Goal: Entertainment & Leisure: Consume media (video, audio)

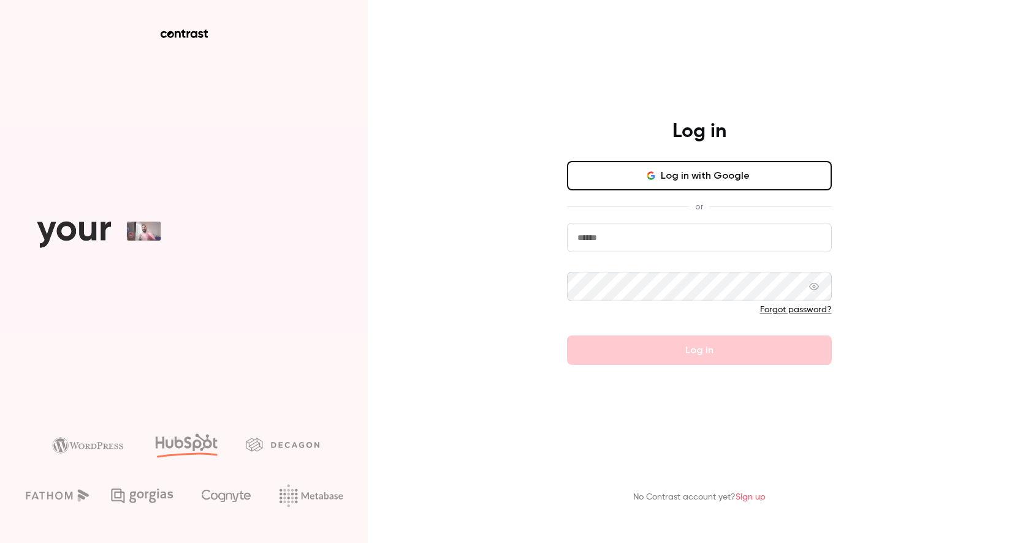
type input "**********"
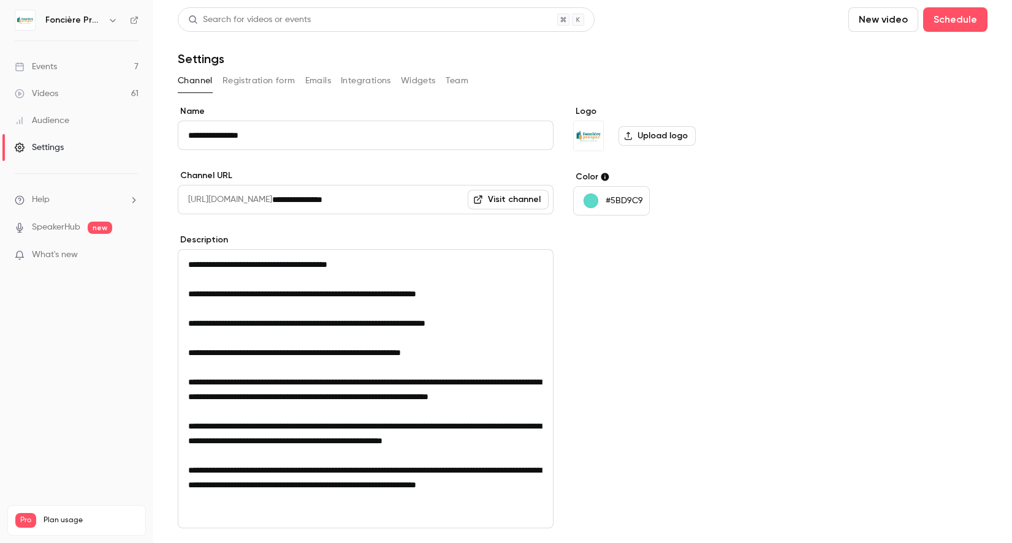
click at [900, 20] on button "New video" at bounding box center [883, 19] width 70 height 25
click at [894, 55] on div "Record" at bounding box center [927, 53] width 93 height 12
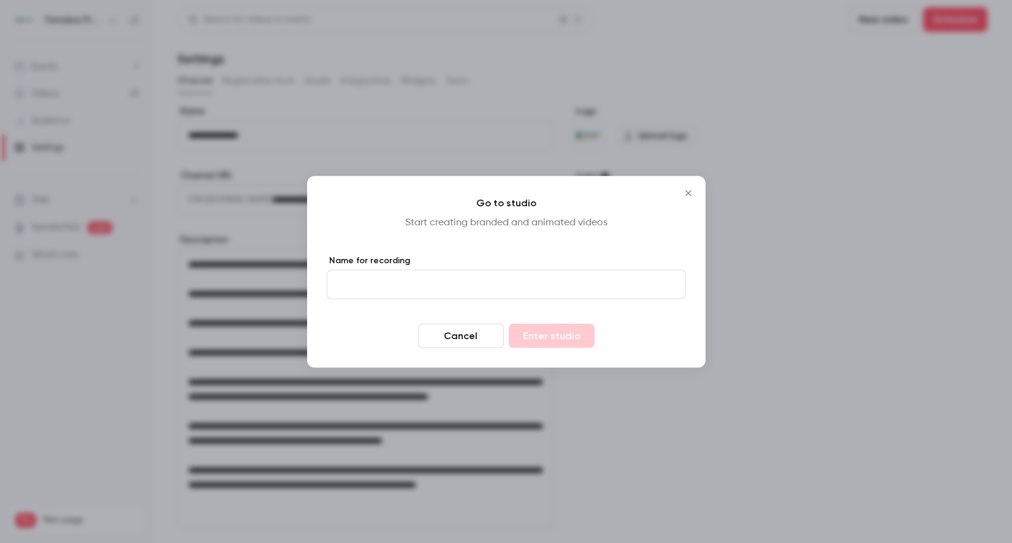
click at [487, 287] on input "Name for recording" at bounding box center [506, 284] width 359 height 29
type input "****"
click at [562, 333] on button "Enter studio" at bounding box center [552, 336] width 86 height 25
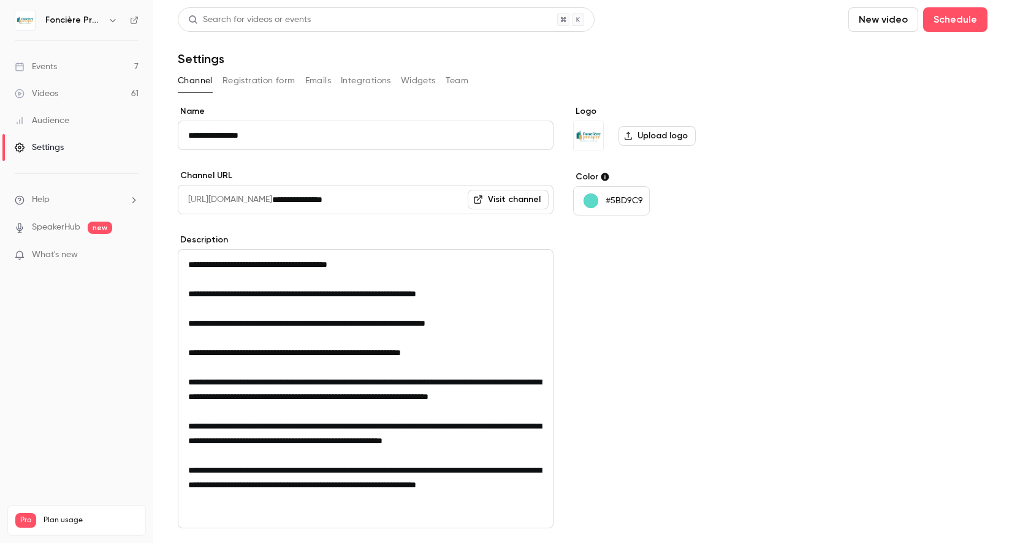
click at [91, 94] on link "Videos 61" at bounding box center [76, 93] width 153 height 27
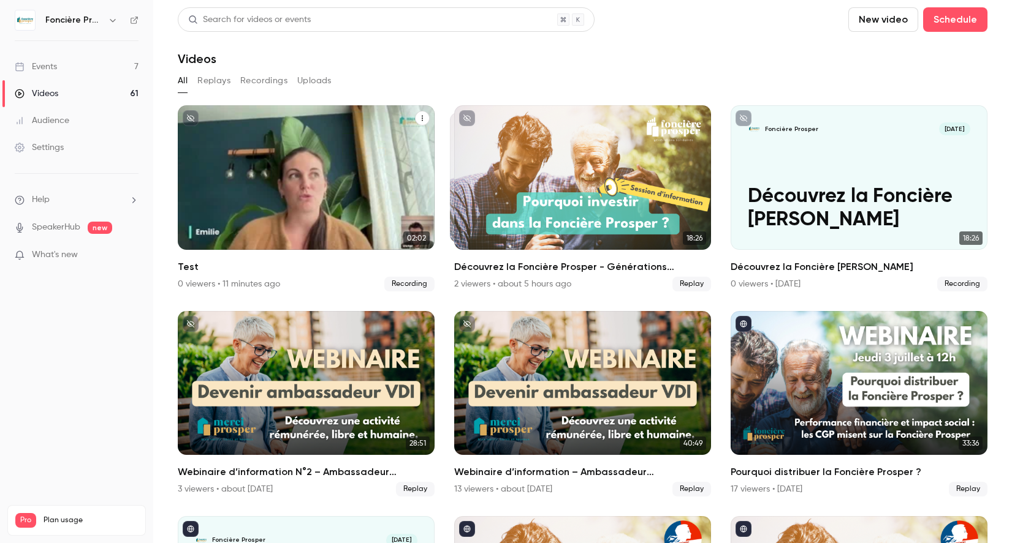
click at [343, 186] on div "Foncière Prosper [DATE] Test" at bounding box center [306, 177] width 257 height 145
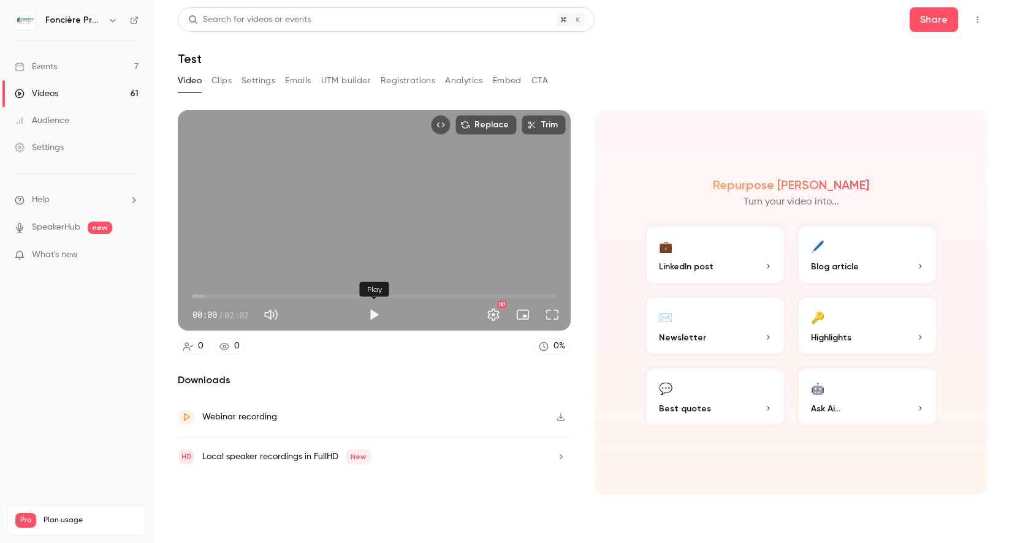
click at [377, 317] on button "Play" at bounding box center [374, 315] width 25 height 25
click at [555, 318] on button "Full screen" at bounding box center [552, 315] width 25 height 25
click at [377, 315] on button "Pause" at bounding box center [374, 315] width 25 height 25
click at [494, 315] on button "Settings" at bounding box center [493, 315] width 25 height 25
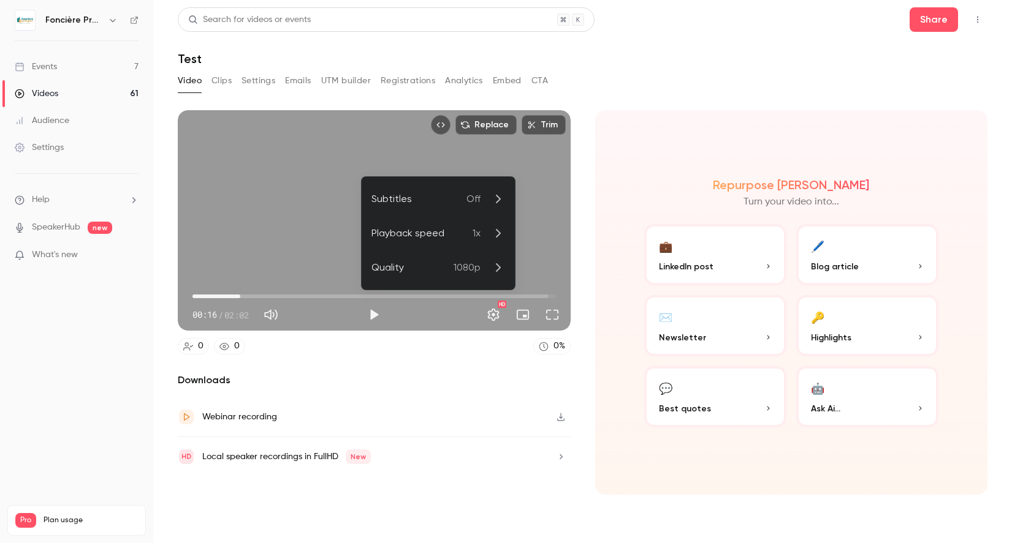
click at [494, 271] on icon at bounding box center [497, 267] width 15 height 15
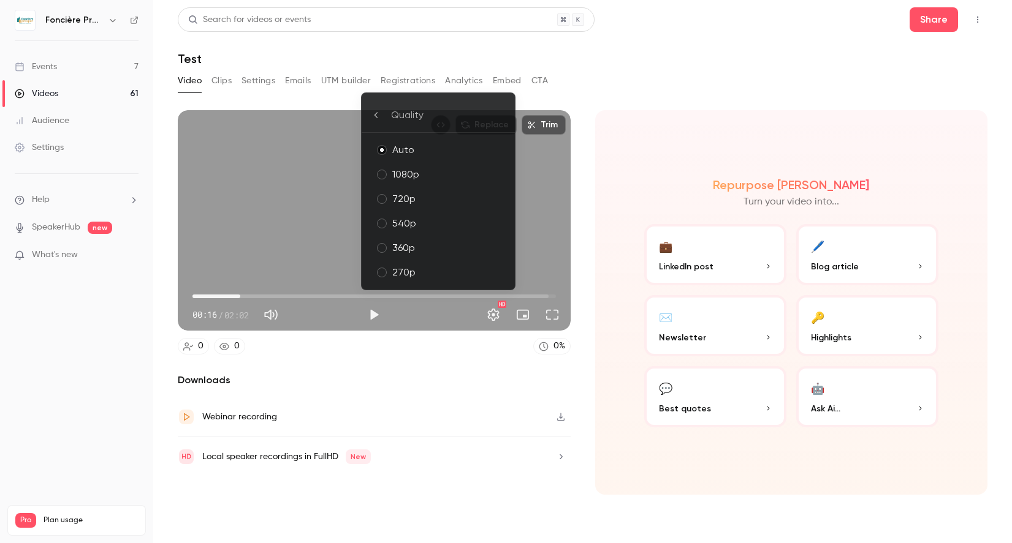
click at [466, 170] on div "1080p" at bounding box center [448, 174] width 113 height 15
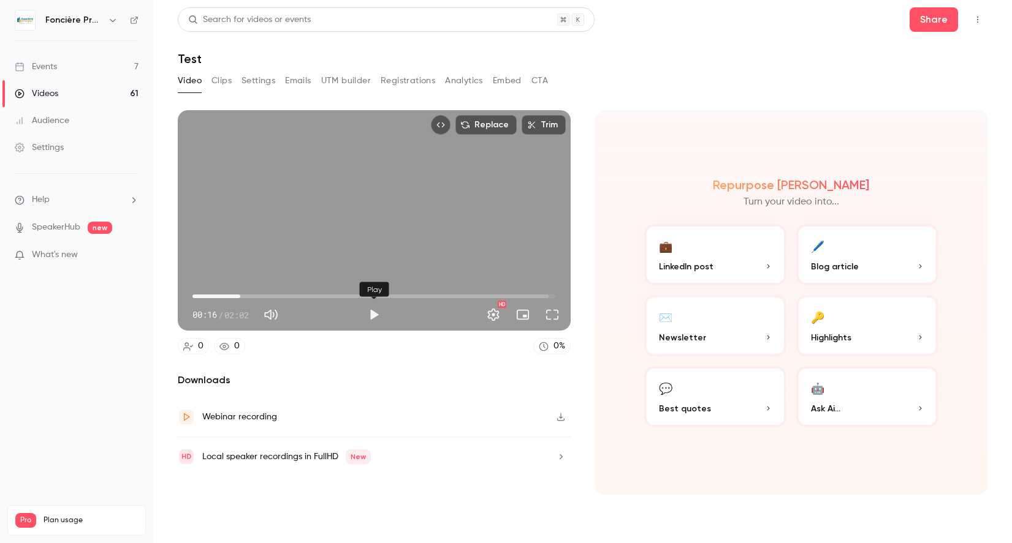
click at [376, 313] on button "Play" at bounding box center [374, 315] width 25 height 25
click at [553, 314] on button "Full screen" at bounding box center [552, 315] width 25 height 25
click at [371, 318] on button "Pause" at bounding box center [374, 315] width 25 height 25
click at [379, 316] on button "Play" at bounding box center [374, 315] width 25 height 25
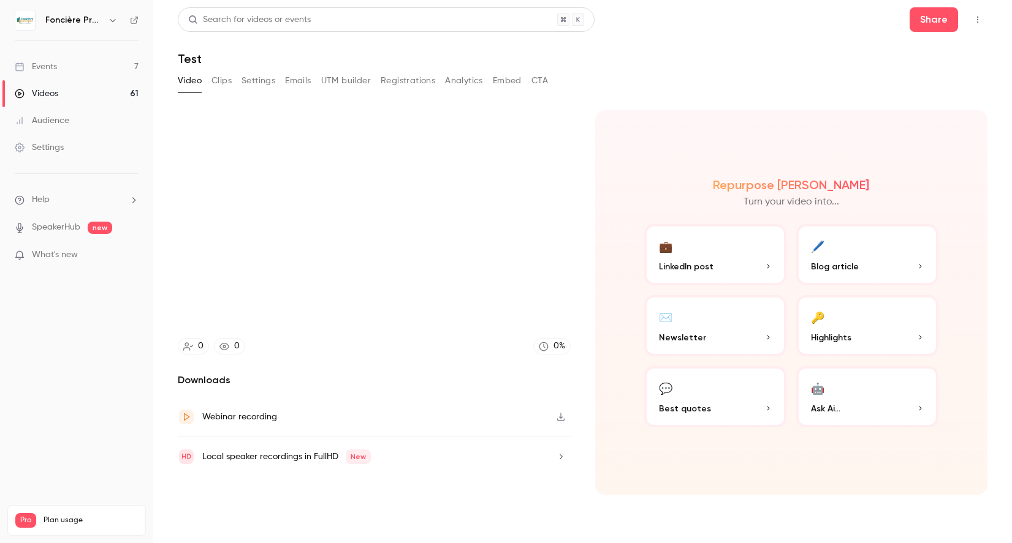
click at [397, 456] on div "Local speaker recordings in FullHD New" at bounding box center [374, 456] width 393 height 39
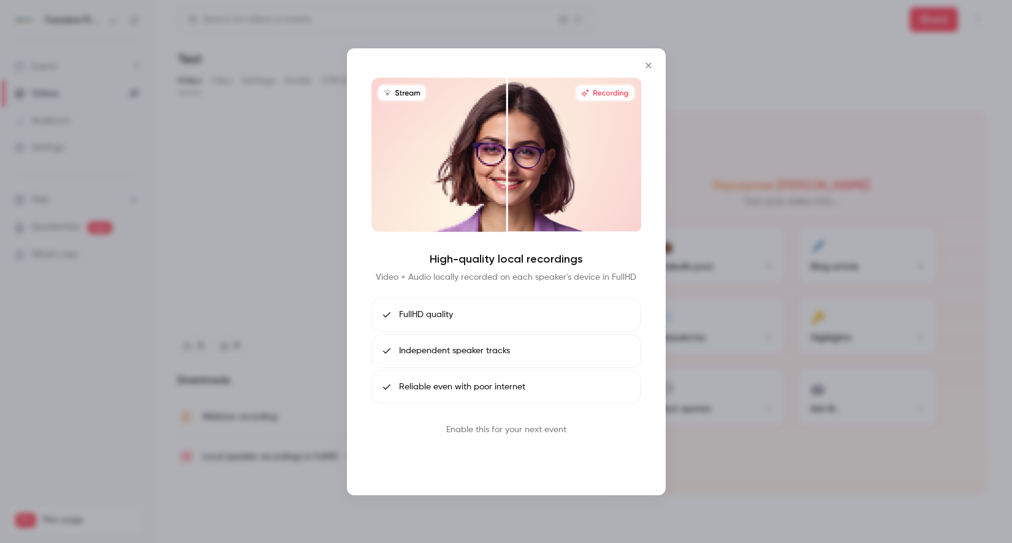
click at [505, 455] on button "Book call" at bounding box center [506, 459] width 64 height 25
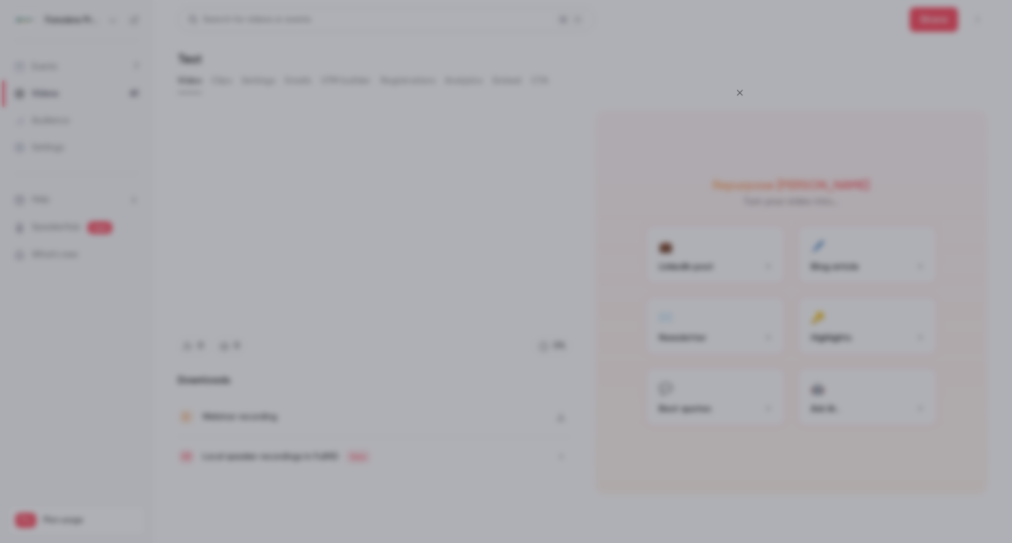
click at [740, 92] on icon "Close" at bounding box center [739, 93] width 15 height 10
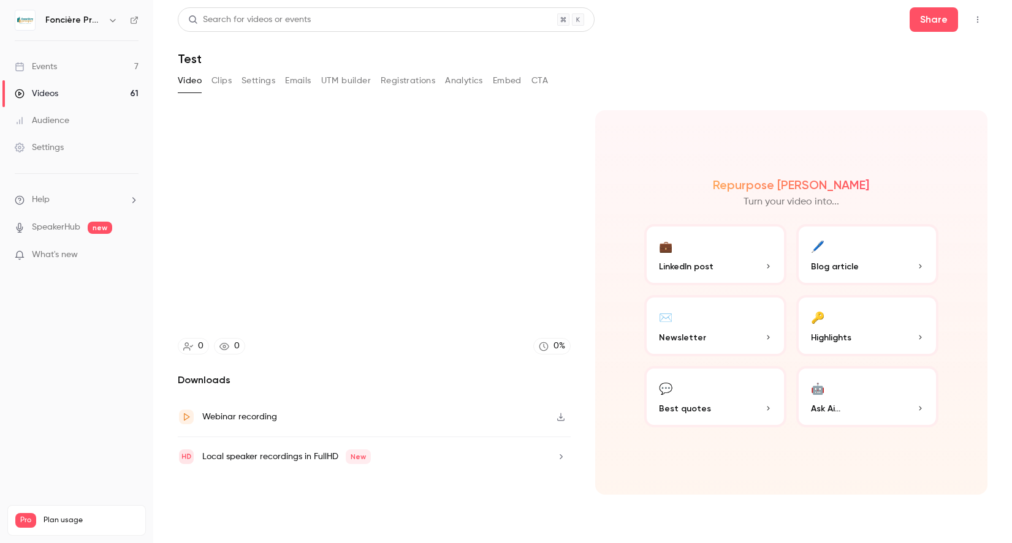
click at [355, 465] on div "Local speaker recordings in FullHD New" at bounding box center [274, 457] width 193 height 17
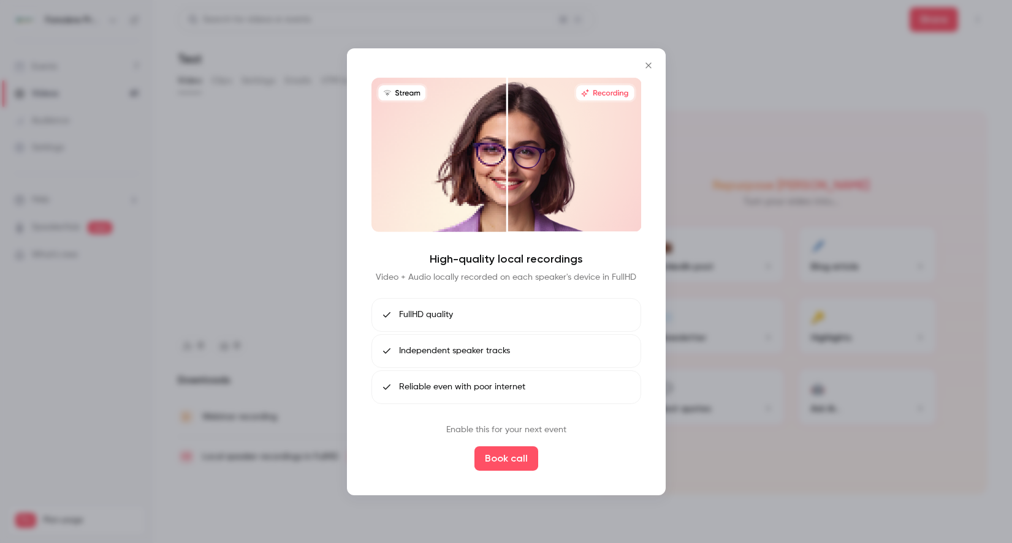
click at [518, 433] on p "Enable this for your next event" at bounding box center [506, 430] width 120 height 13
click at [456, 318] on li "FullHD quality" at bounding box center [506, 315] width 270 height 34
click at [608, 104] on img at bounding box center [506, 154] width 270 height 154
click at [647, 64] on icon "Close" at bounding box center [648, 65] width 6 height 6
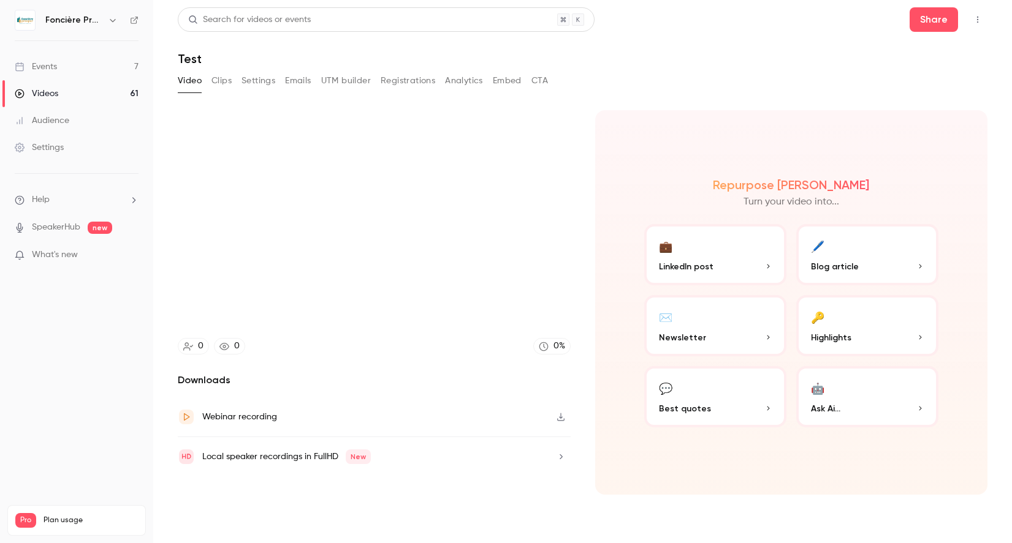
click at [980, 18] on icon "Top Bar Actions" at bounding box center [977, 19] width 10 height 9
click at [710, 66] on div at bounding box center [506, 271] width 1012 height 543
click at [560, 454] on icon "button" at bounding box center [561, 457] width 10 height 9
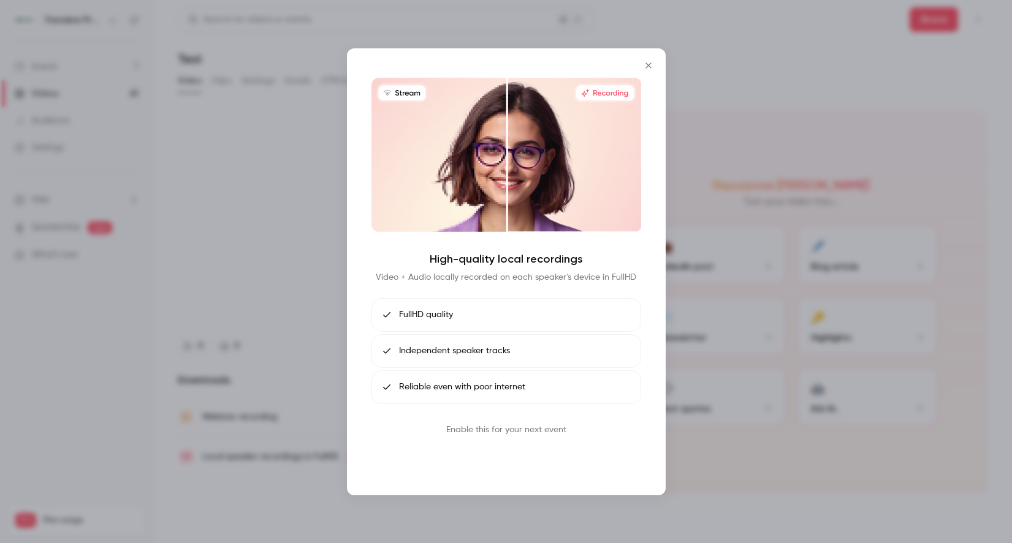
click at [505, 467] on button "Book call" at bounding box center [506, 459] width 64 height 25
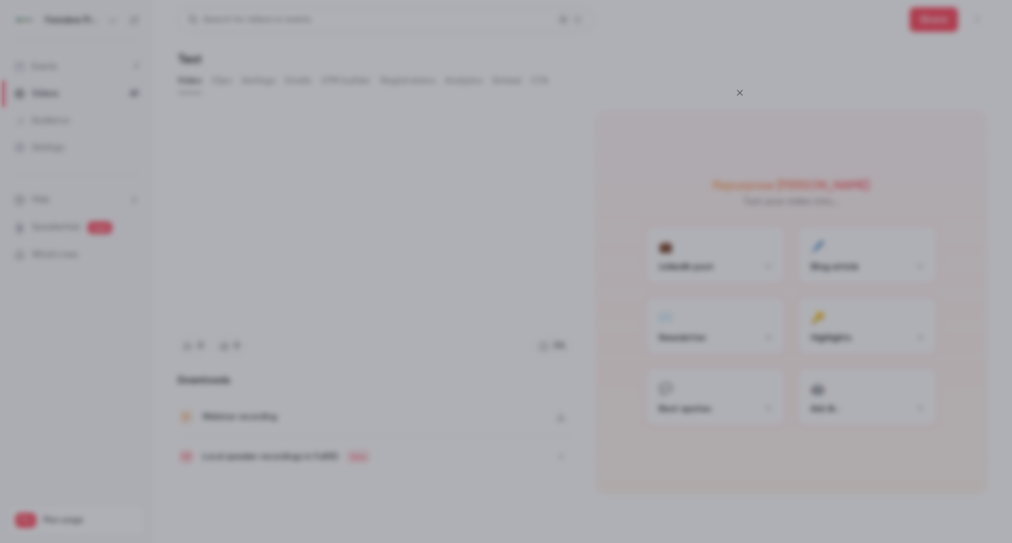
type input "*****"
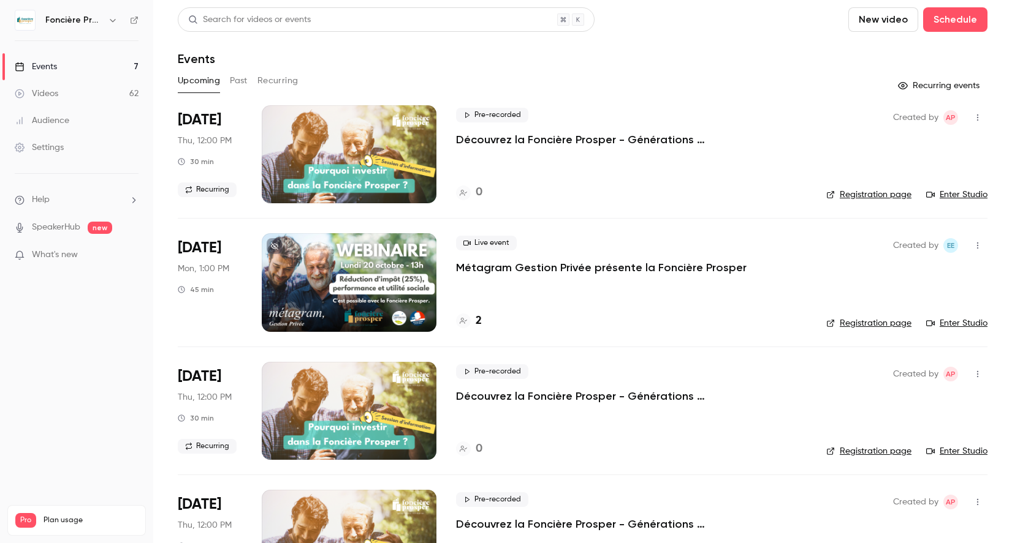
click at [21, 513] on span "Pro" at bounding box center [25, 520] width 21 height 15
click at [64, 516] on span "Plan usage" at bounding box center [91, 521] width 94 height 10
click at [112, 528] on div "Videos 62 / 90" at bounding box center [76, 533] width 123 height 11
click at [67, 142] on link "Settings" at bounding box center [76, 147] width 153 height 27
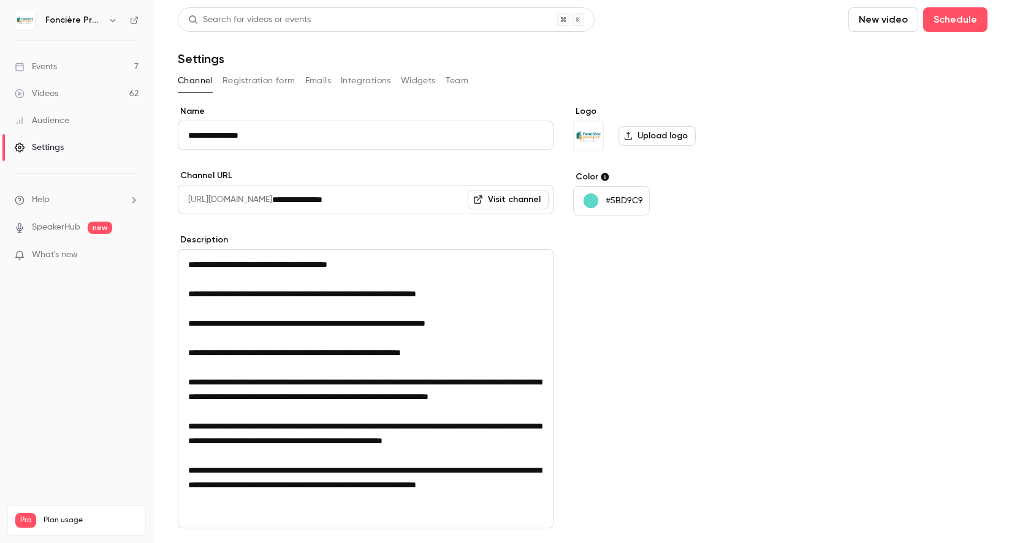
scroll to position [108, 0]
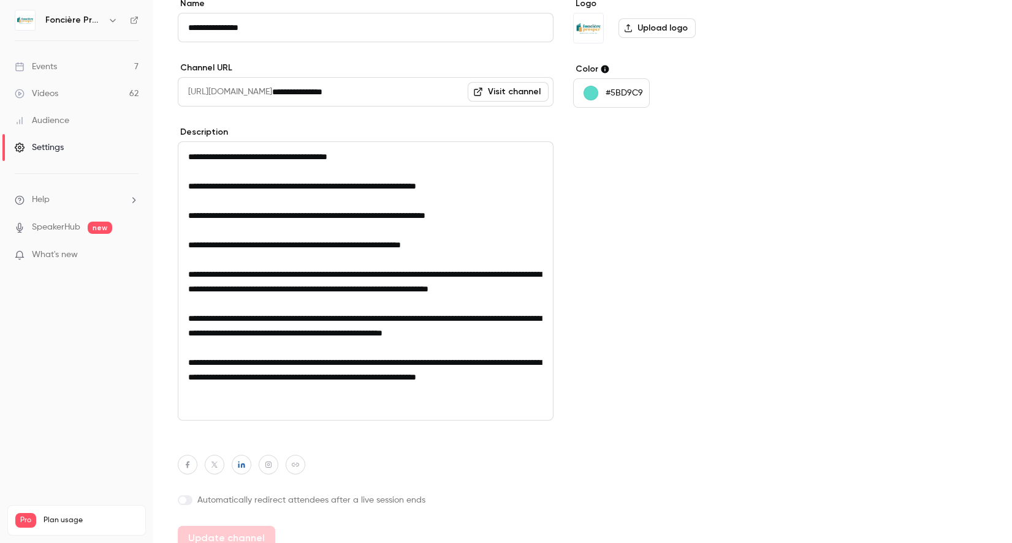
click at [53, 119] on div "Audience" at bounding box center [42, 121] width 55 height 12
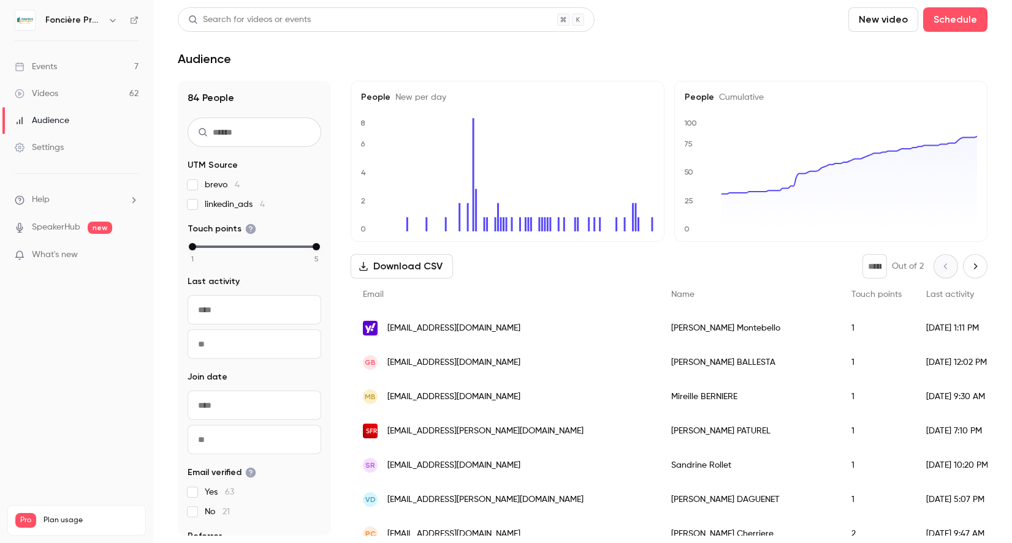
click at [60, 90] on link "Videos 62" at bounding box center [76, 93] width 153 height 27
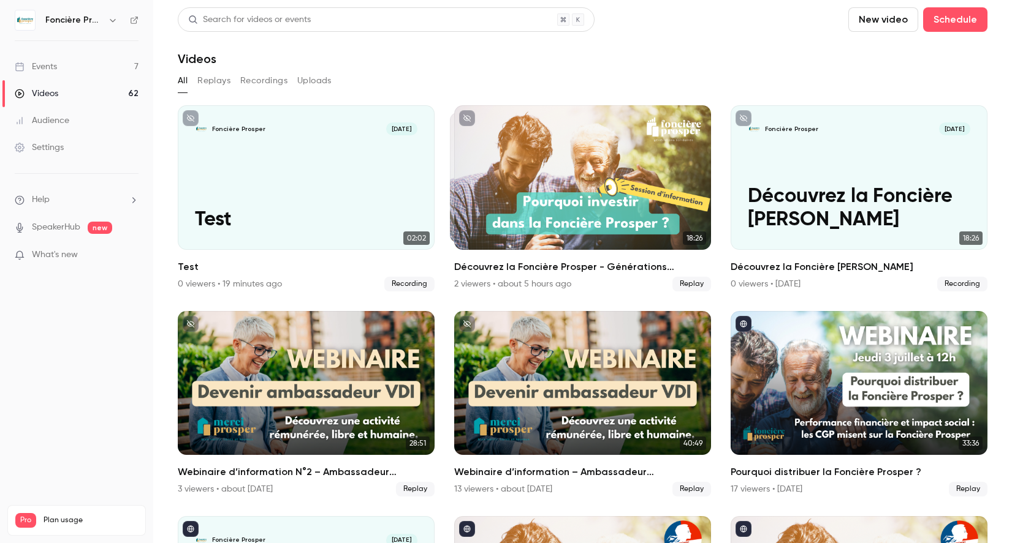
click at [61, 62] on link "Events 7" at bounding box center [76, 66] width 153 height 27
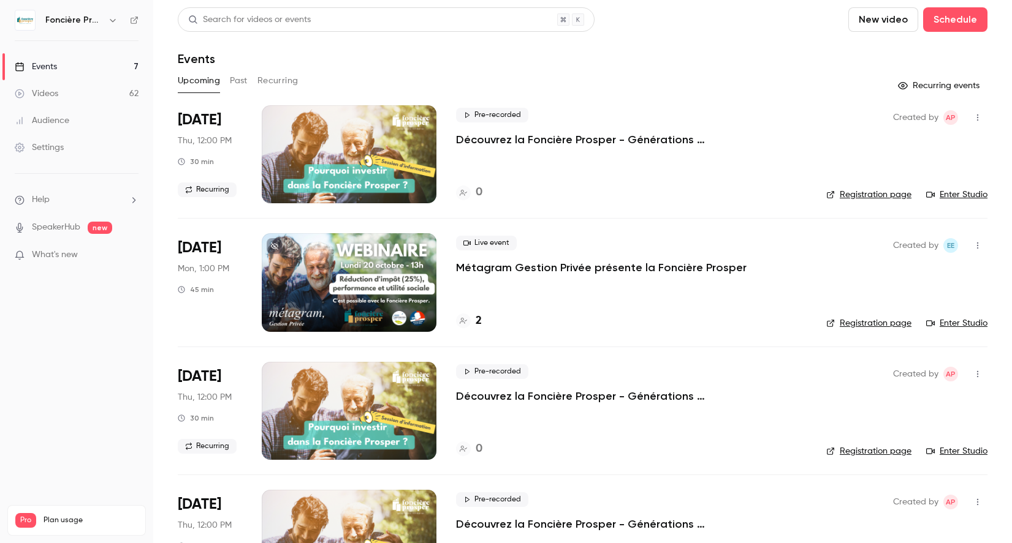
click at [477, 319] on h4 "2" at bounding box center [478, 321] width 6 height 17
click at [66, 226] on link "SpeakerHub" at bounding box center [56, 227] width 48 height 13
click at [56, 92] on div "Videos" at bounding box center [37, 94] width 44 height 12
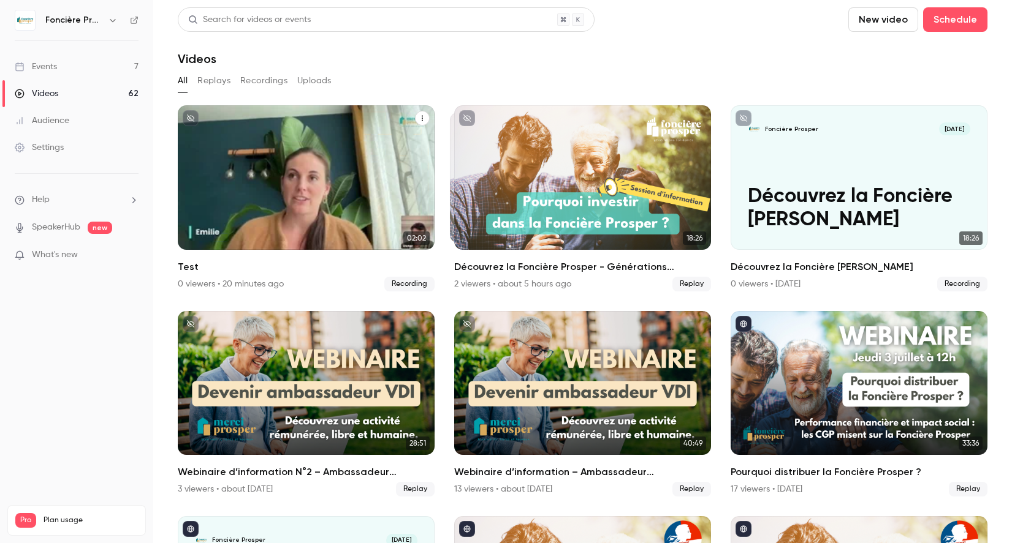
click at [423, 120] on icon "Test" at bounding box center [421, 118] width 7 height 7
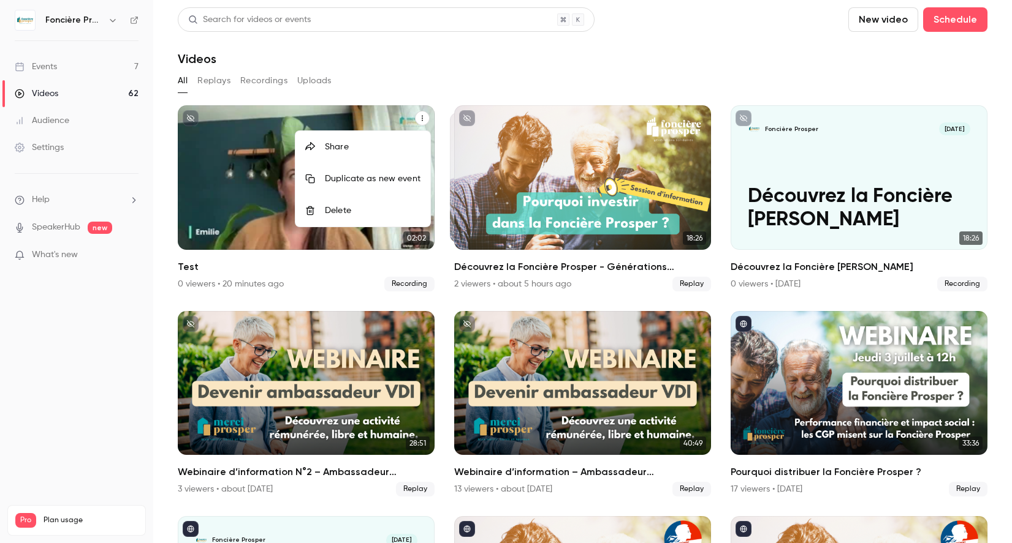
click at [423, 120] on div at bounding box center [506, 271] width 1012 height 543
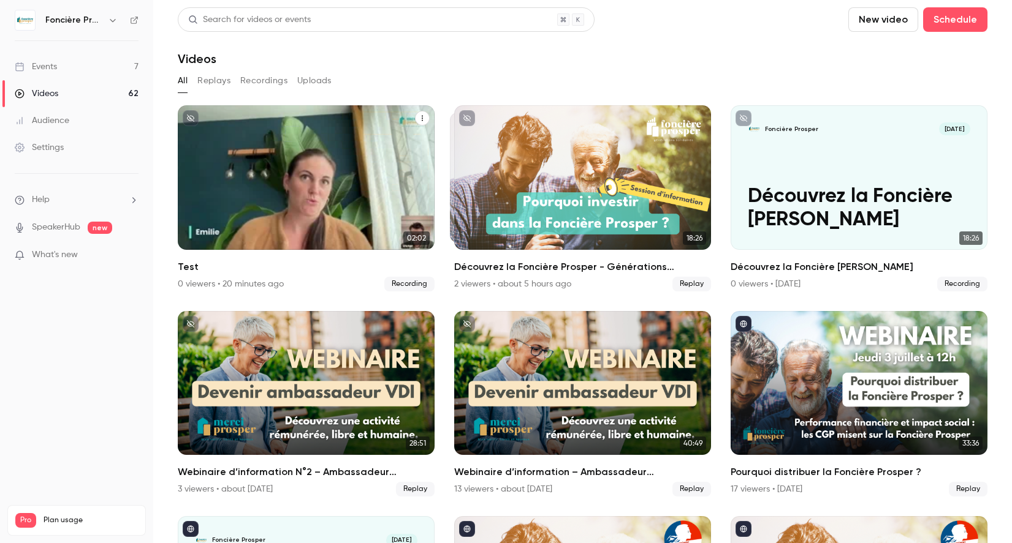
click at [286, 155] on div "Foncière Prosper [DATE] Test" at bounding box center [306, 177] width 257 height 145
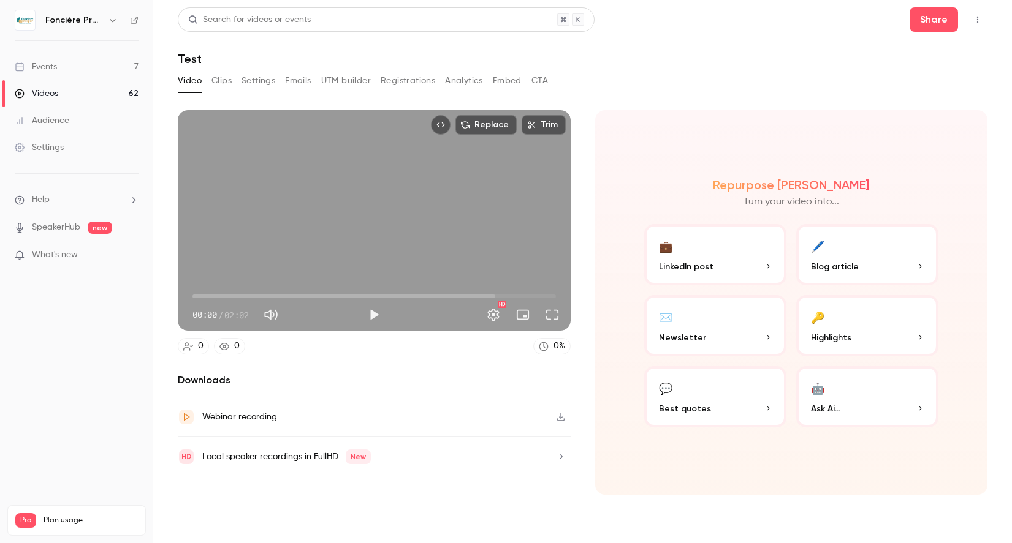
click at [563, 418] on icon "button" at bounding box center [561, 417] width 10 height 9
